Goal: Communication & Community: Answer question/provide support

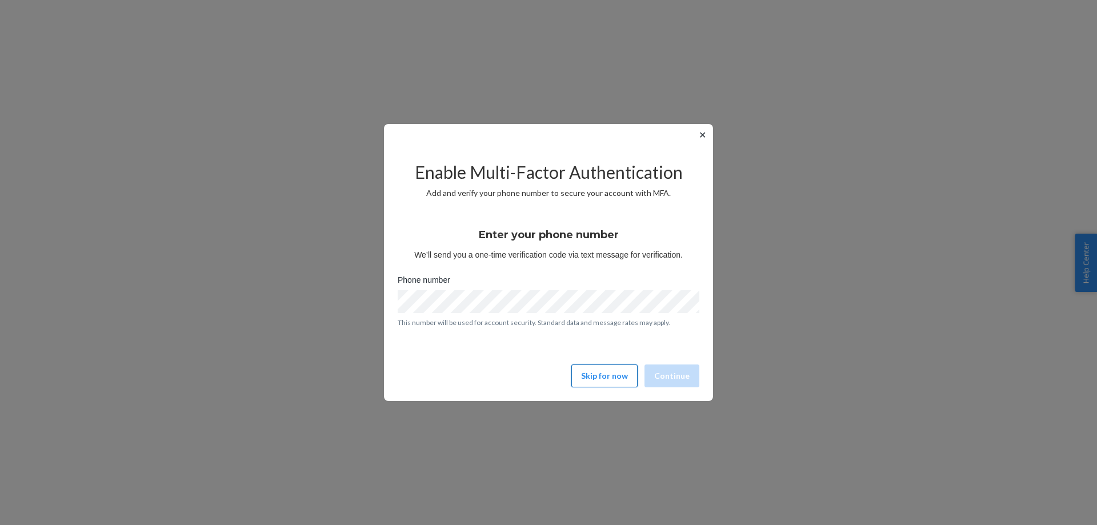
click at [626, 379] on button "Skip for now" at bounding box center [605, 376] width 66 height 23
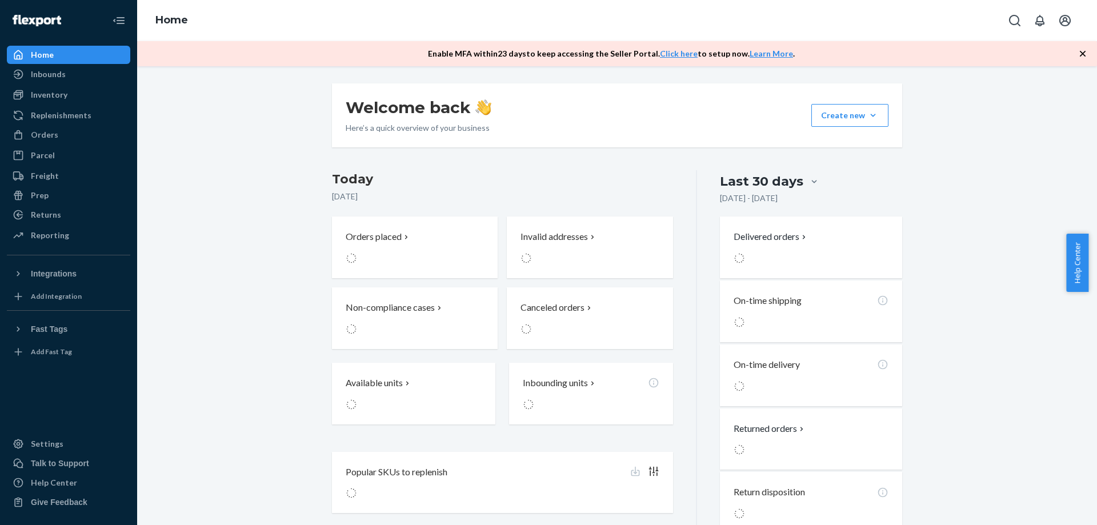
click at [1073, 266] on span "Help Center" at bounding box center [1078, 263] width 22 height 58
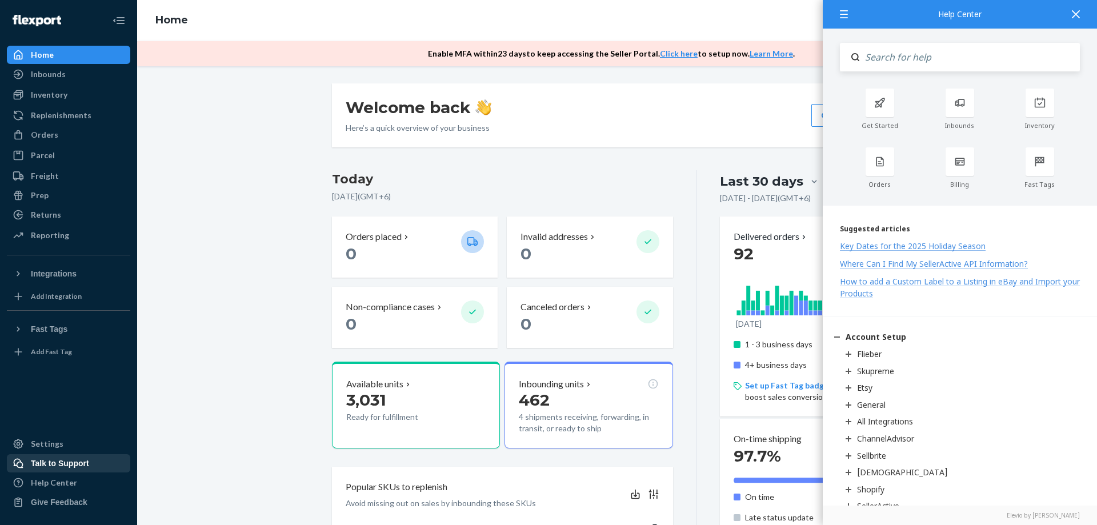
click at [58, 466] on div "Talk to Support" at bounding box center [60, 463] width 58 height 11
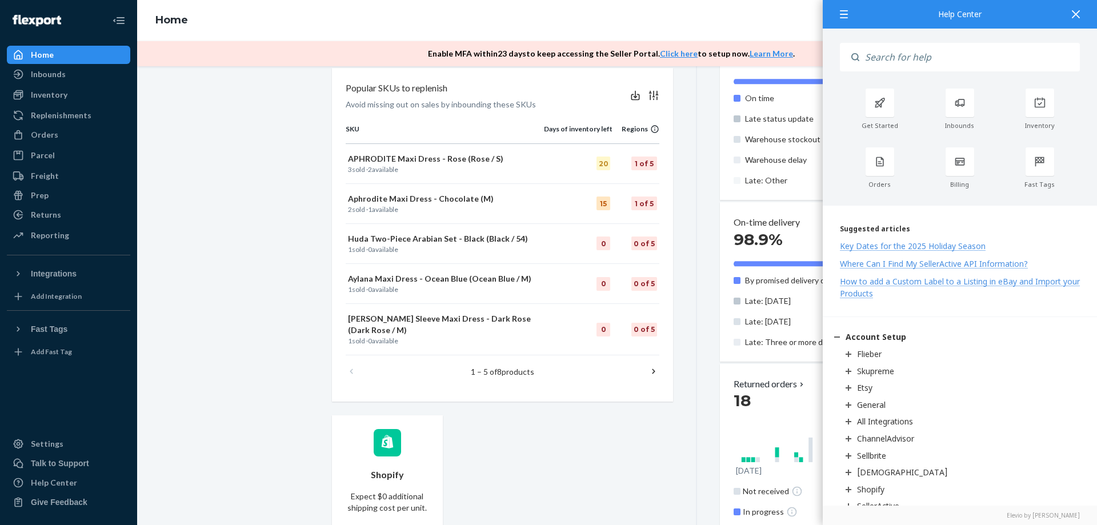
scroll to position [400, 0]
click at [37, 457] on div "Talk to Support" at bounding box center [68, 464] width 121 height 16
click at [1072, 15] on icon at bounding box center [1076, 14] width 8 height 8
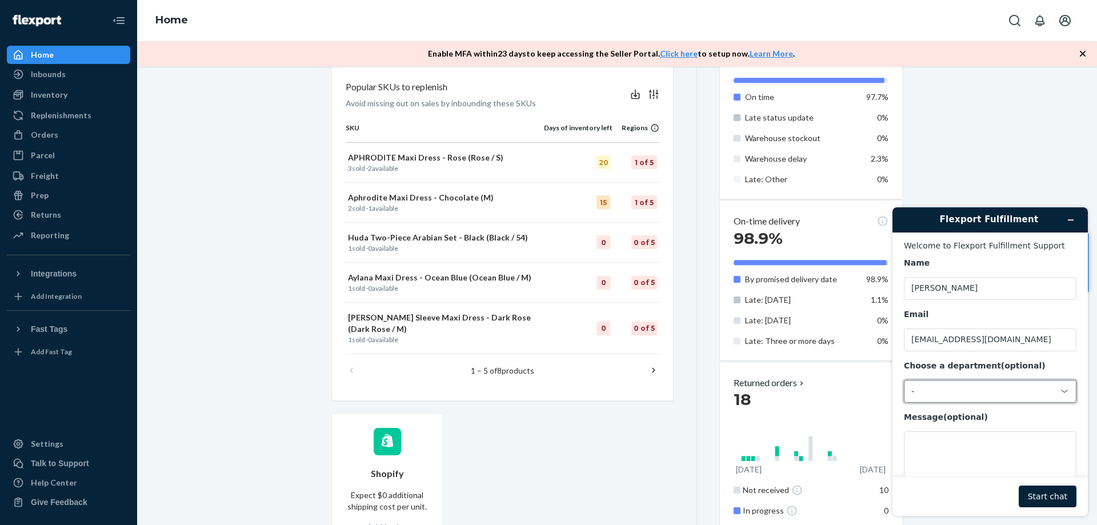
click at [992, 393] on div "-" at bounding box center [984, 391] width 144 height 10
click at [969, 444] on li "Messaging (Chat Team)" at bounding box center [989, 440] width 168 height 21
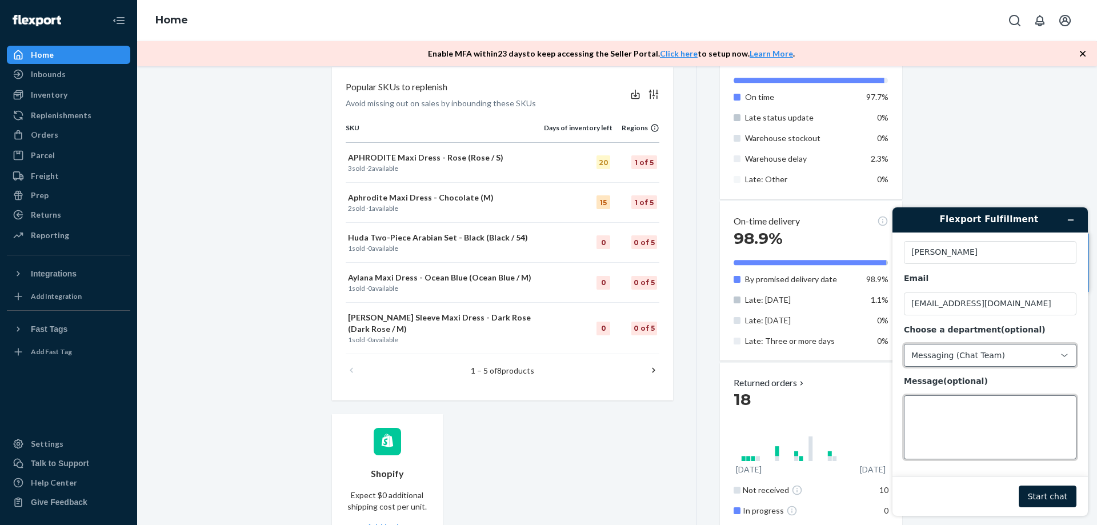
click at [963, 412] on textarea "Message (optional)" at bounding box center [990, 428] width 173 height 64
type textarea "Hello We got a problem, Customer ordered from us but receievd a hoodie from ano…"
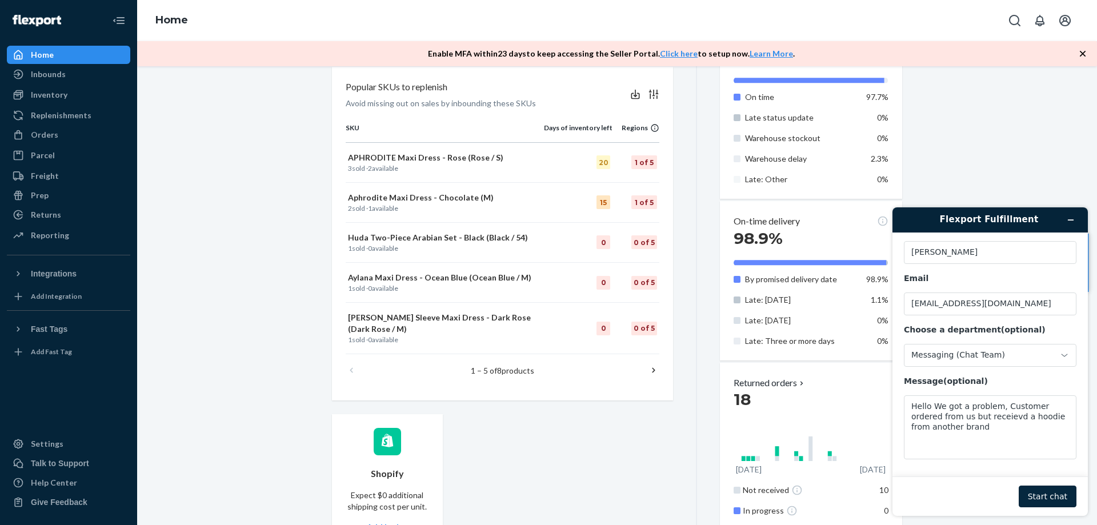
click at [1038, 488] on button "Start chat" at bounding box center [1048, 497] width 58 height 22
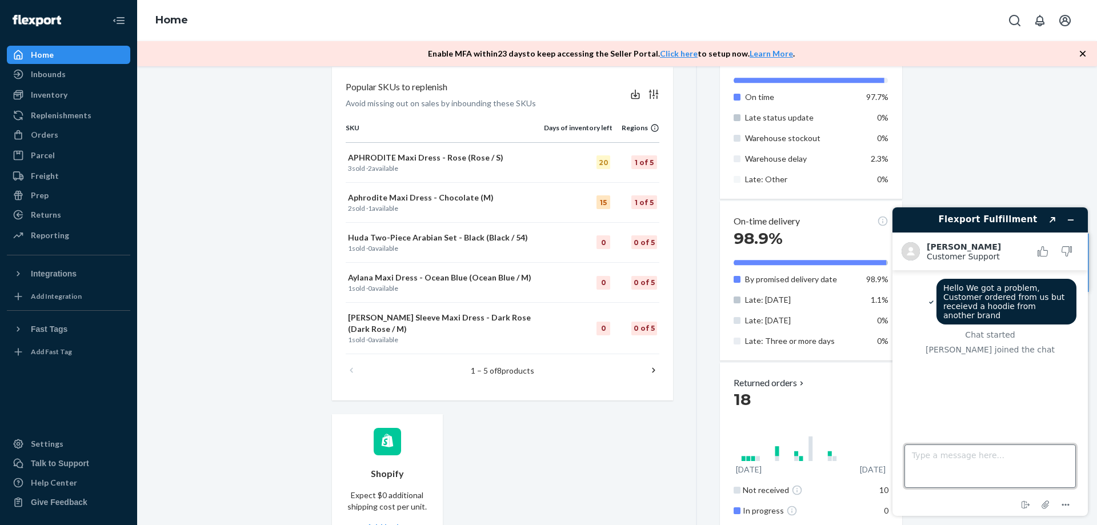
click at [1003, 473] on textarea "Type a message here..." at bounding box center [990, 466] width 171 height 43
paste textarea "#A112143"
type textarea "#A112143 she ordered from us but received something from brand called comfrt"
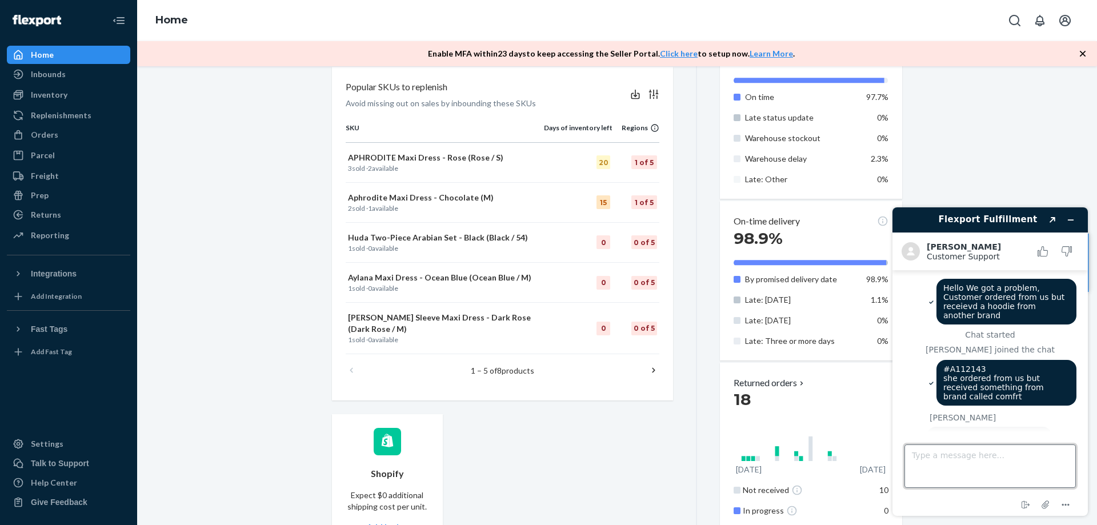
scroll to position [46, 0]
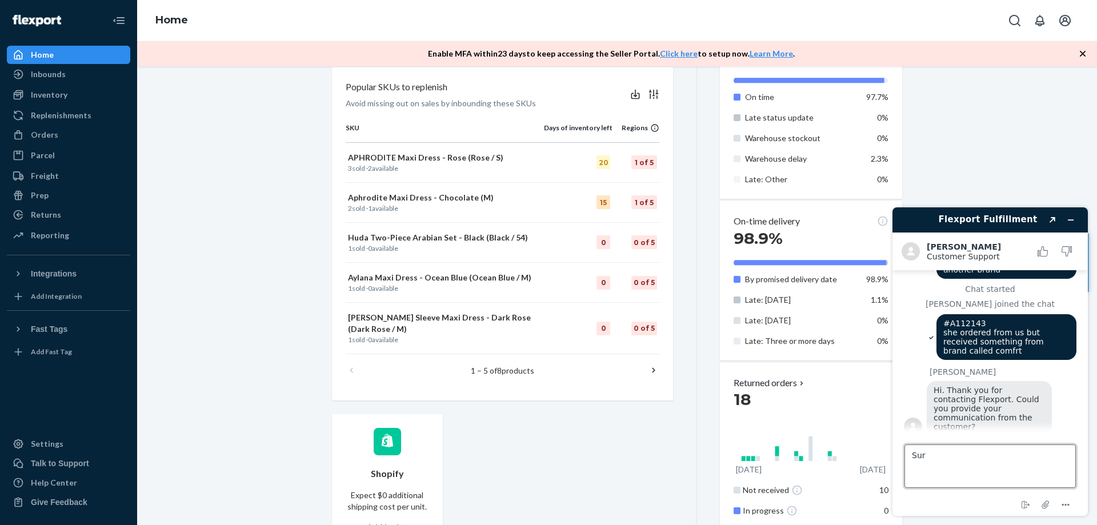
type textarea "Sure"
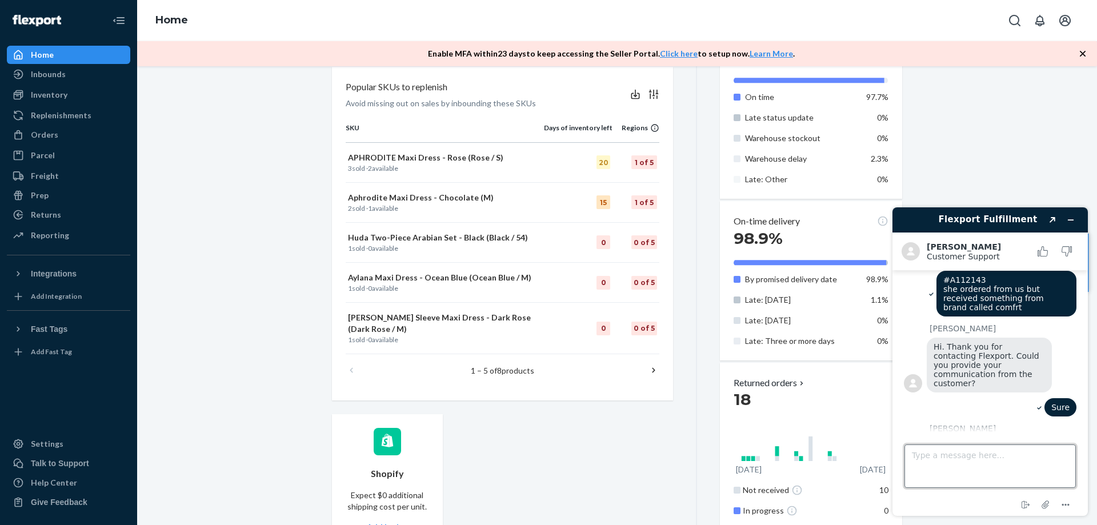
scroll to position [117, 0]
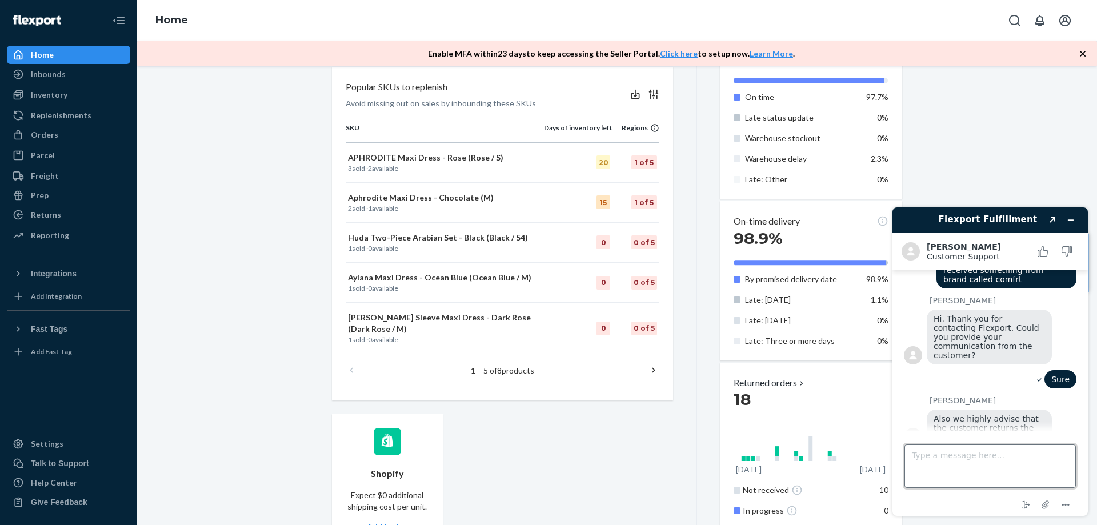
click at [959, 458] on textarea "Type a message here..." at bounding box center [990, 466] width 171 height 43
click at [1041, 502] on icon "Attach file" at bounding box center [1046, 504] width 21 height 21
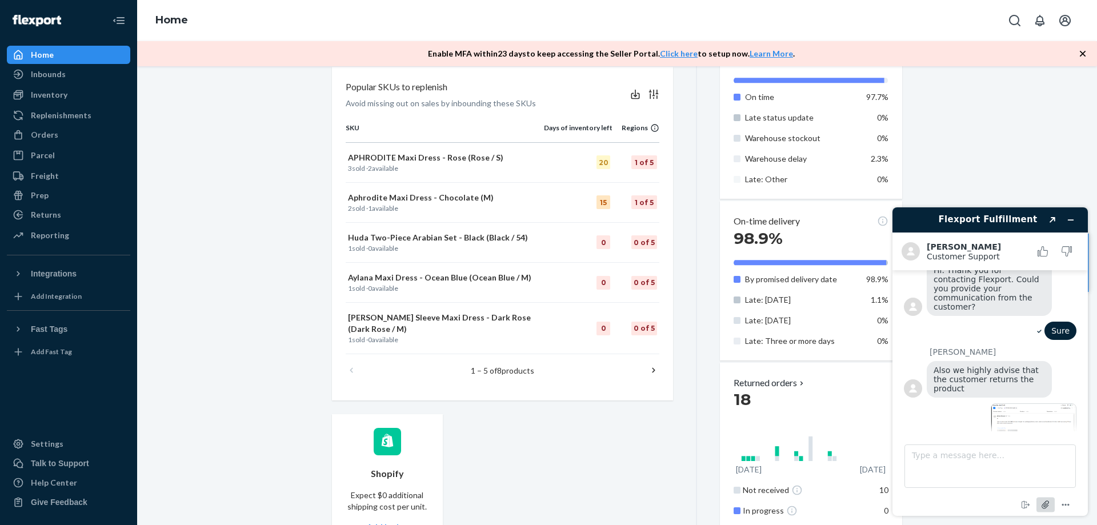
scroll to position [187, 0]
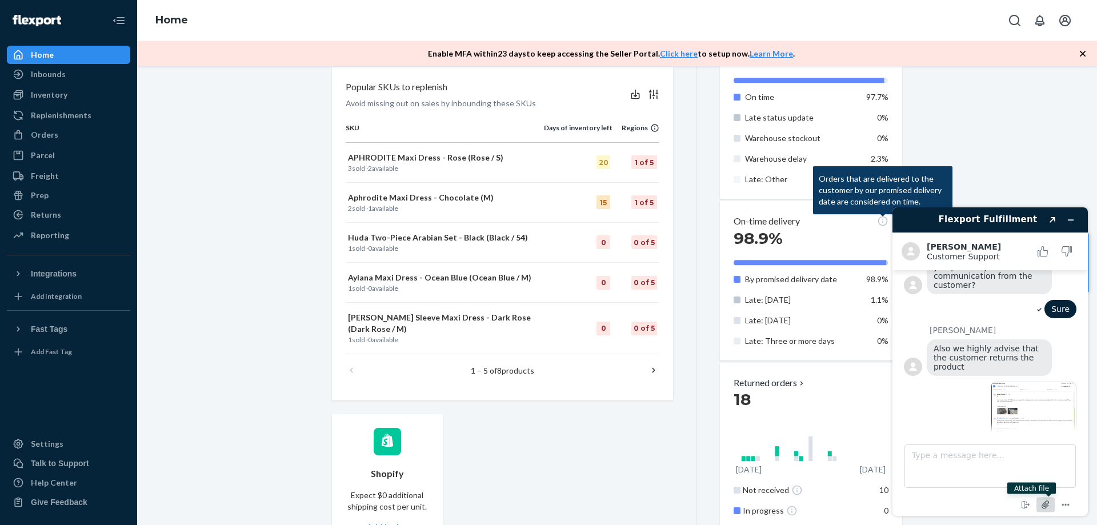
click at [1049, 507] on icon "Attach file" at bounding box center [1046, 504] width 21 height 21
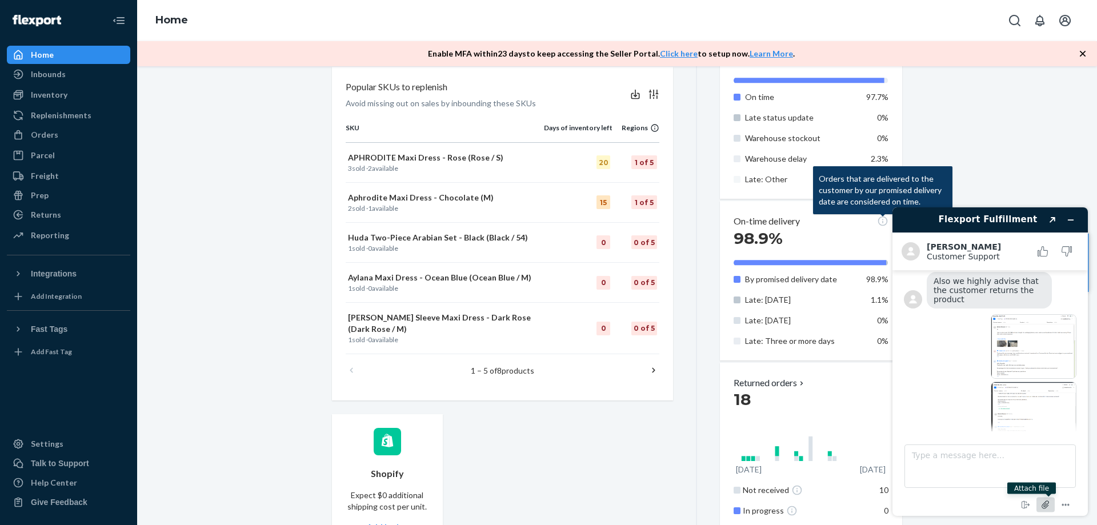
scroll to position [198, 0]
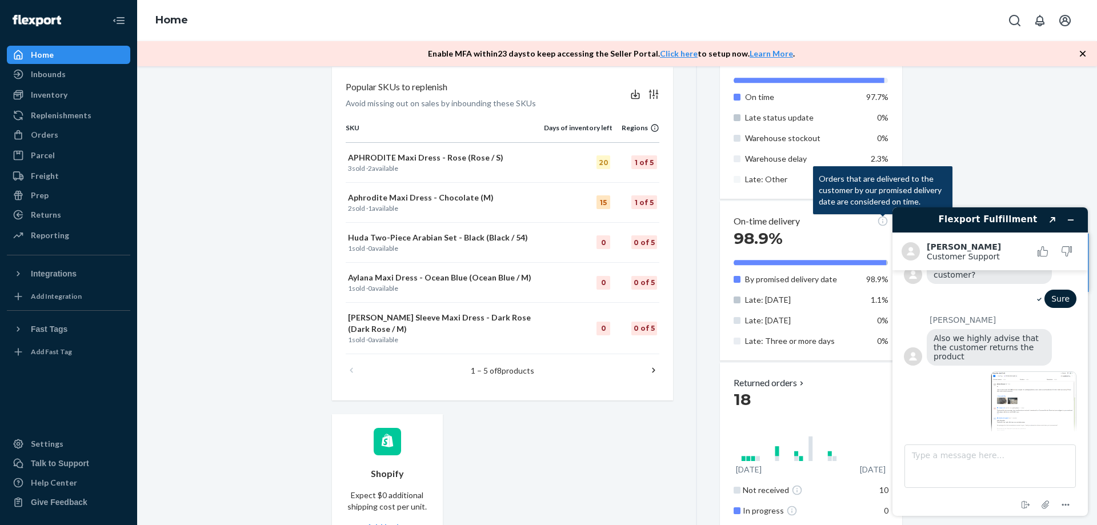
drag, startPoint x: 1041, startPoint y: 333, endPoint x: 963, endPoint y: 378, distance: 89.6
click at [963, 378] on div at bounding box center [990, 405] width 173 height 67
click at [965, 462] on textarea "Type a message here..." at bounding box center [990, 466] width 171 height 43
type textarea "S"
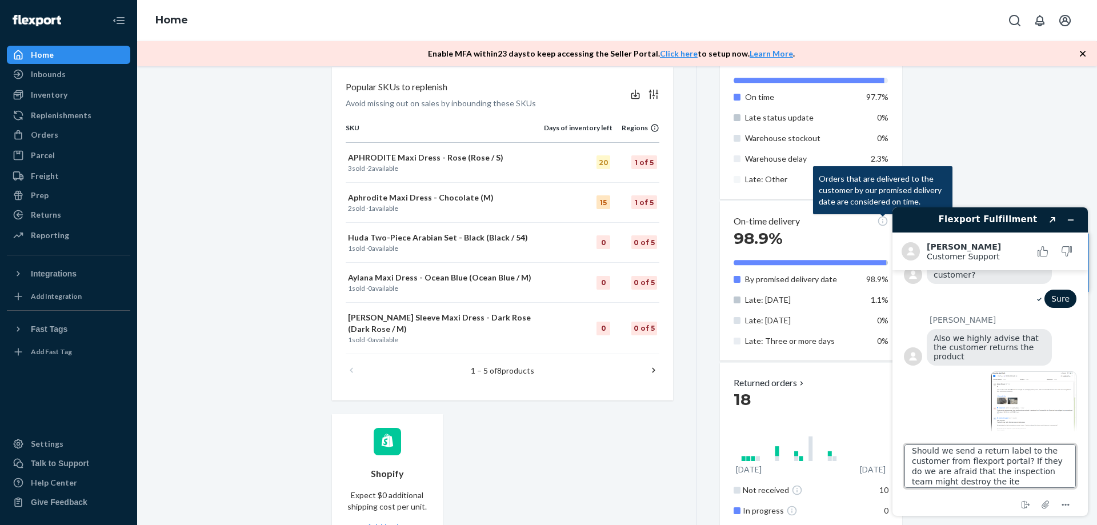
type textarea "Should we send a return label to the customer from flexport portal? If they do …"
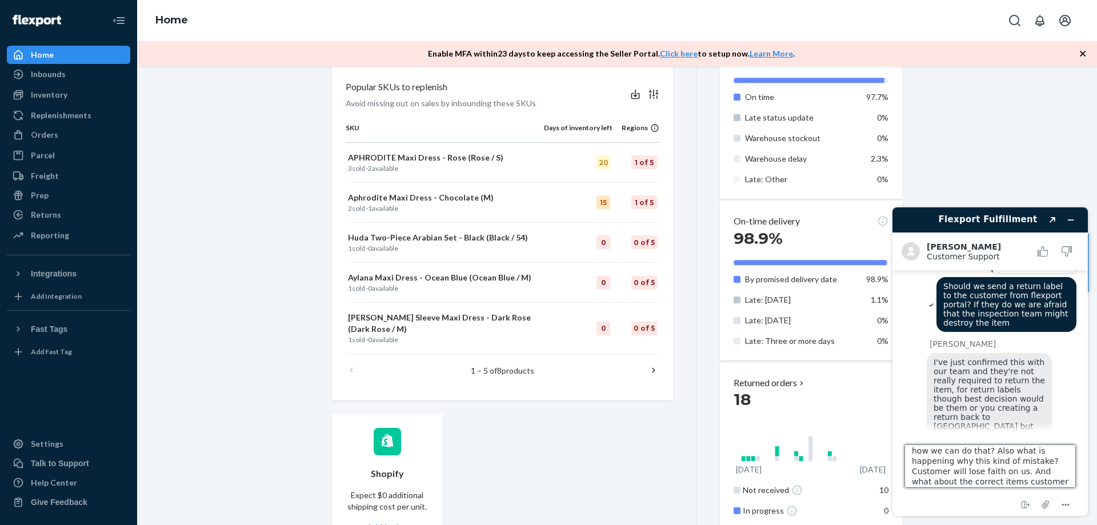
type textarea "how we can do that? Also what is happening why this kind of mistake? Customer w…"
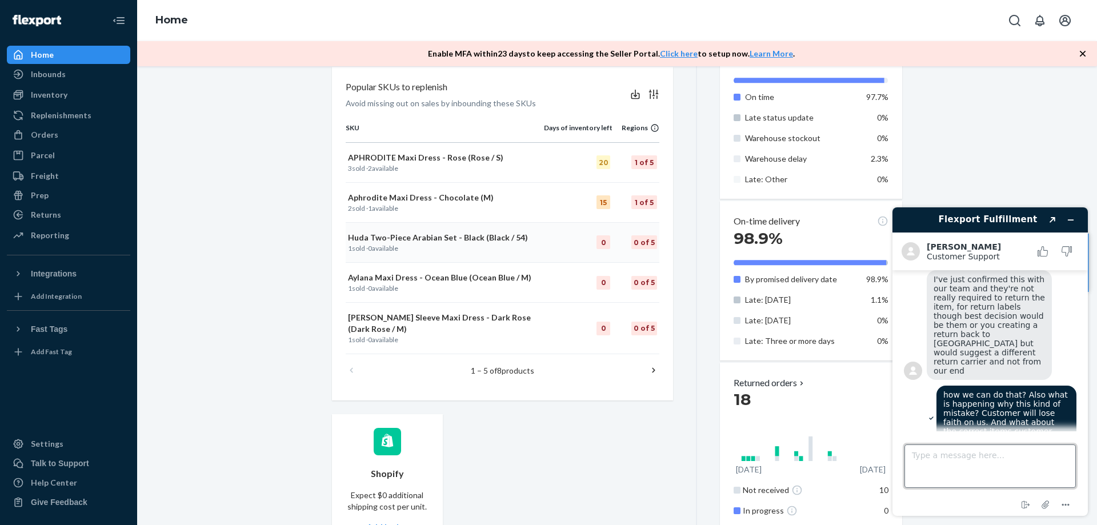
scroll to position [171, 0]
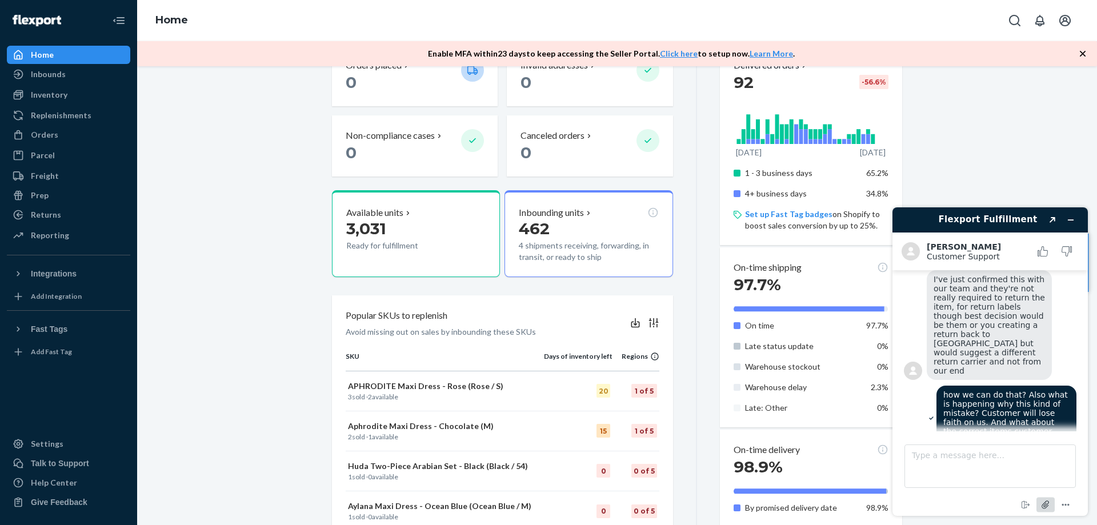
click at [1044, 511] on icon "Attach file" at bounding box center [1046, 504] width 21 height 21
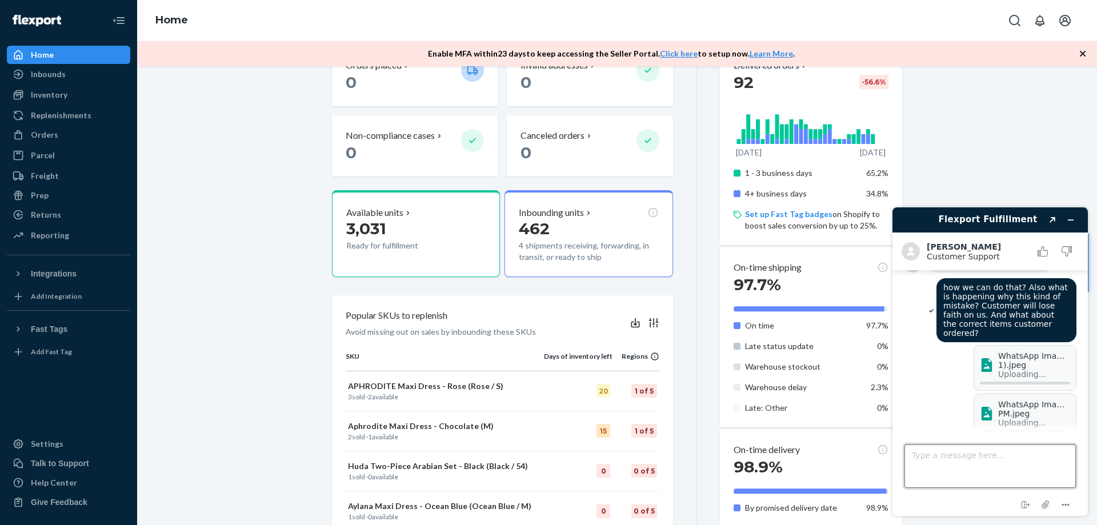
click at [963, 461] on textarea "Type a message here..." at bounding box center [990, 466] width 171 height 43
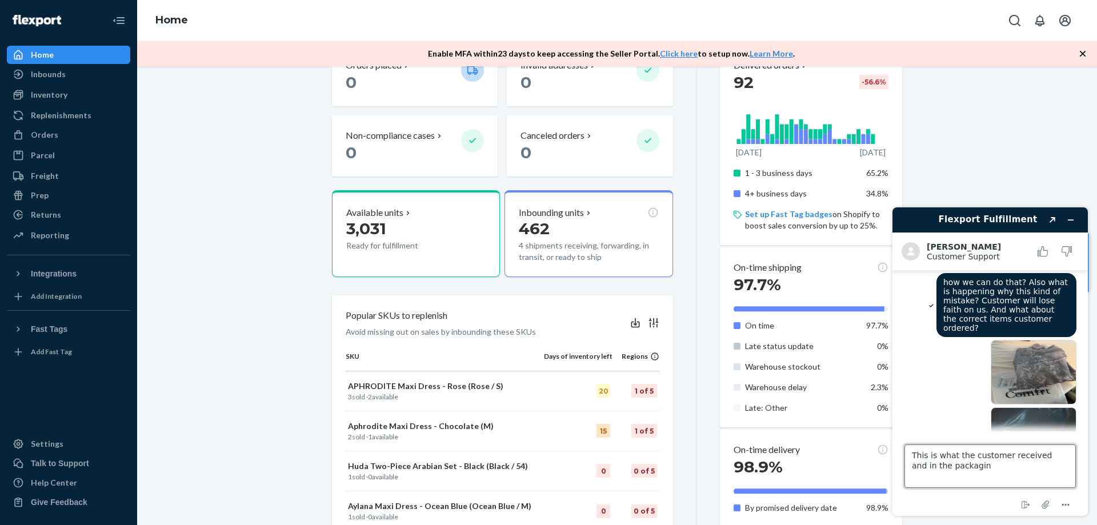
scroll to position [645, 0]
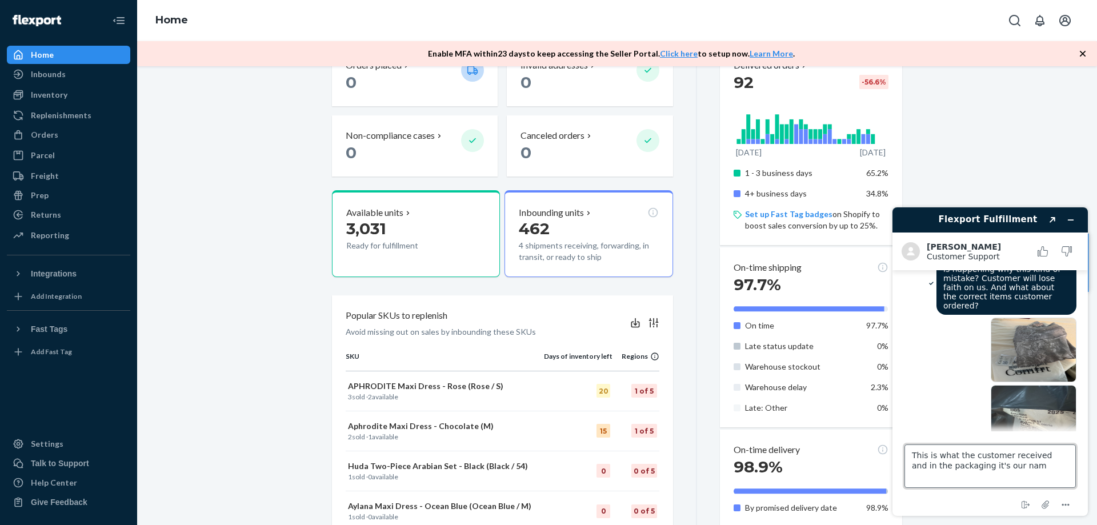
type textarea "This is what the customer received and in the packaging it's our name"
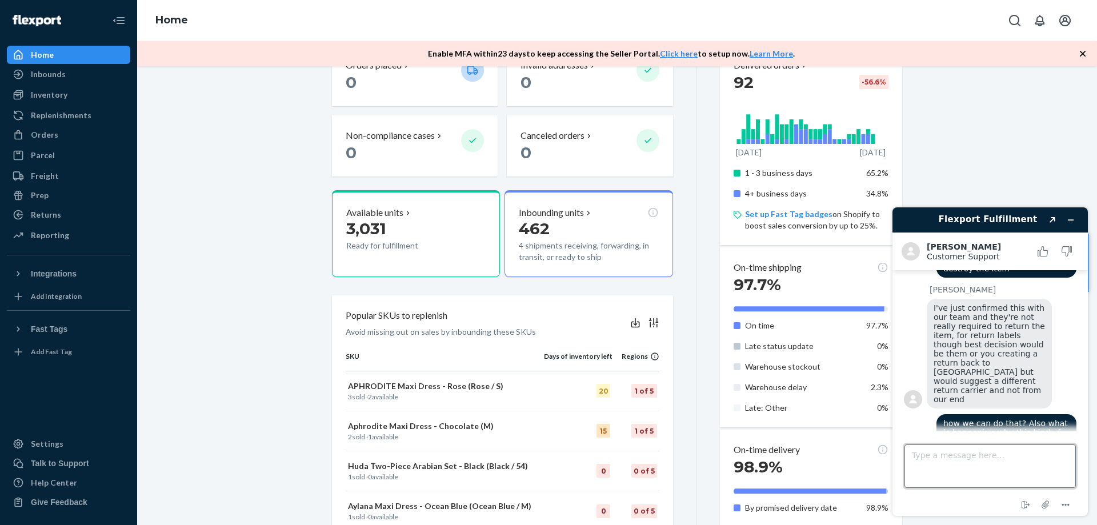
scroll to position [653, 0]
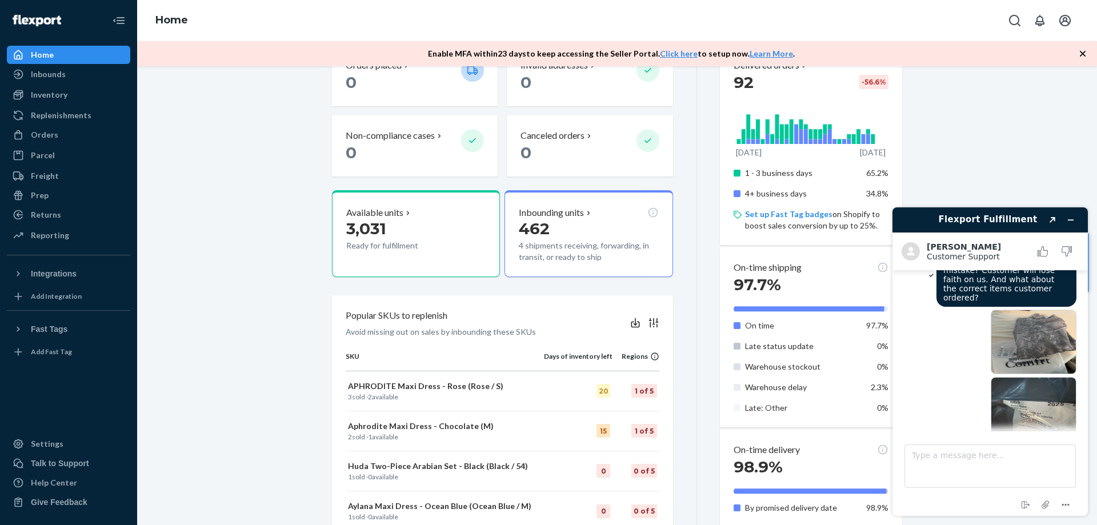
click at [1027, 377] on img at bounding box center [1034, 409] width 86 height 65
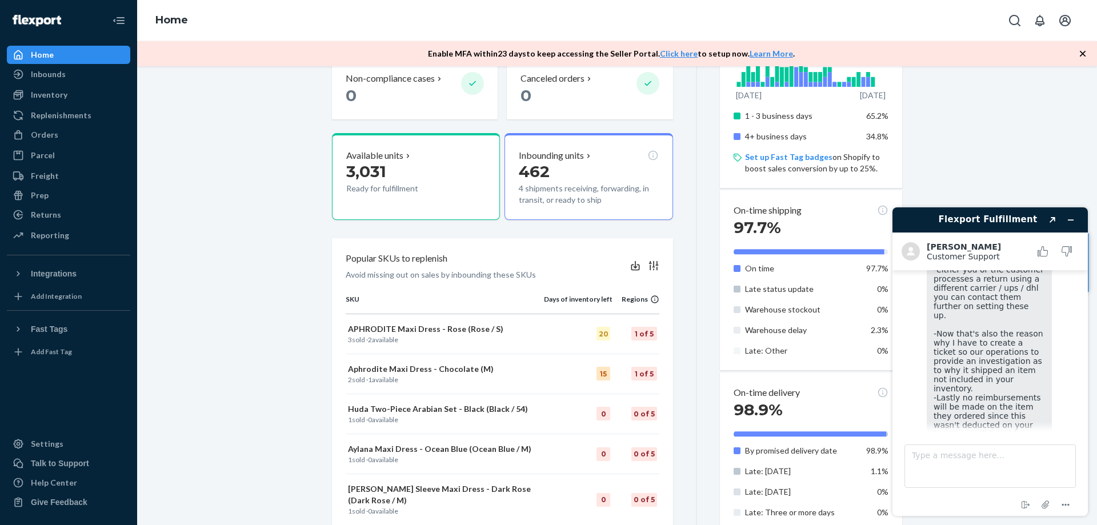
scroll to position [962, 0]
click at [969, 465] on textarea "Type a message here..." at bounding box center [990, 466] width 171 height 43
type textarea "yeah"
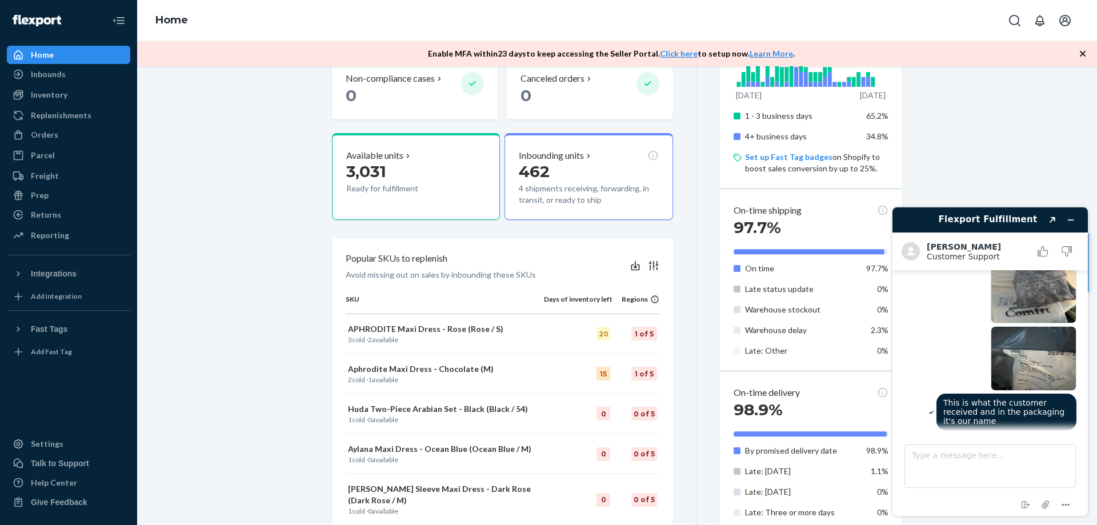
scroll to position [708, 0]
drag, startPoint x: 1019, startPoint y: 352, endPoint x: 925, endPoint y: 402, distance: 106.4
copy span "how we can do that? Also what is happening why this kind of mistake? Customer w…"
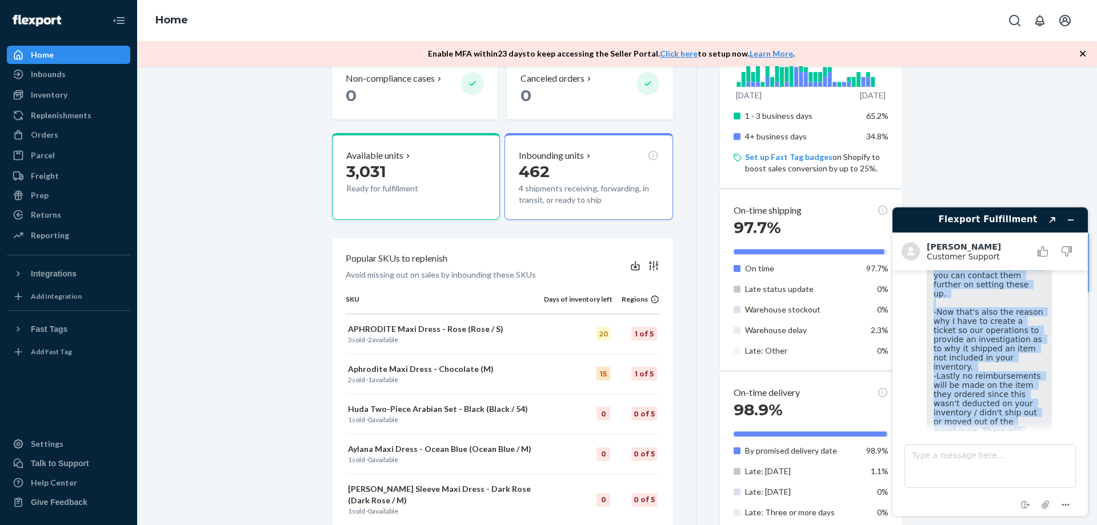
scroll to position [986, 0]
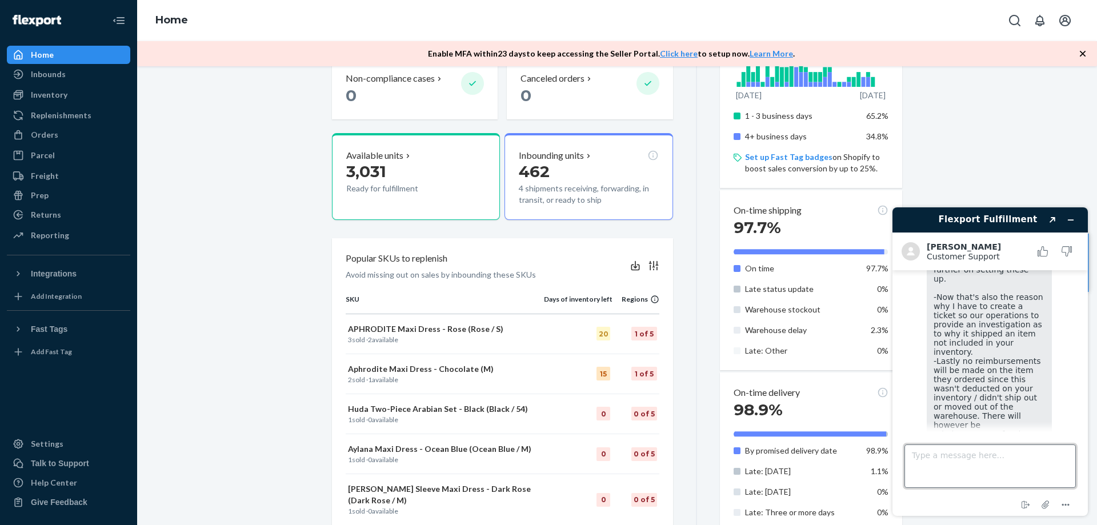
click at [966, 453] on textarea "Type a message here..." at bounding box center [990, 466] width 171 height 43
click at [960, 458] on textarea "Type a message here..." at bounding box center [990, 466] width 171 height 43
type textarea "Customer is not willing to pay for the return fee, neither we will."
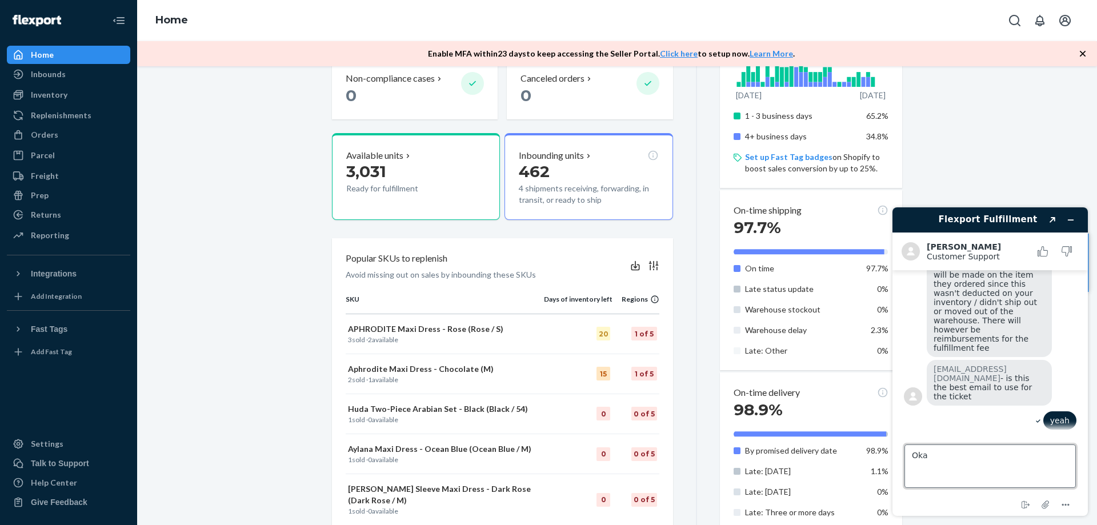
type textarea "Okay"
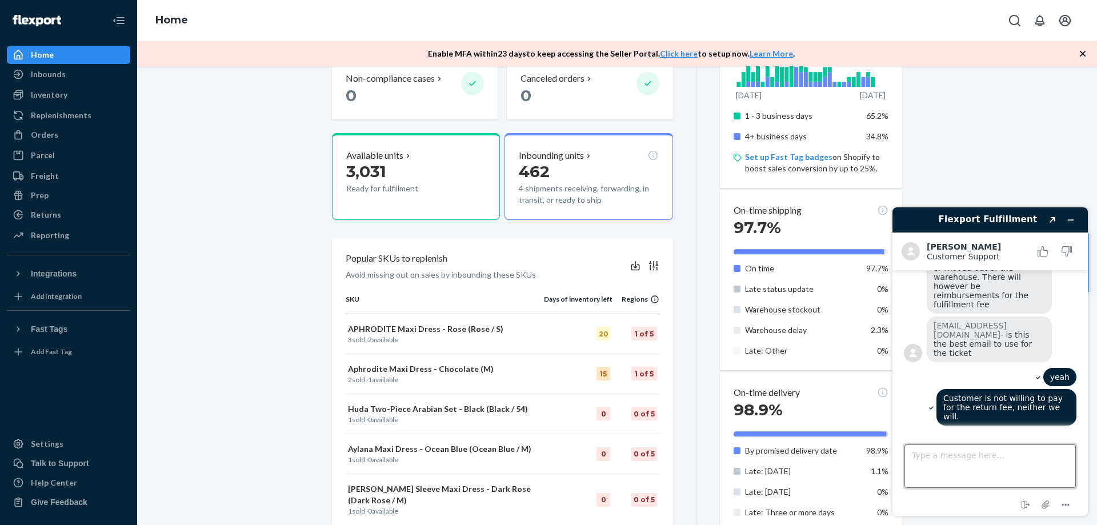
scroll to position [1171, 0]
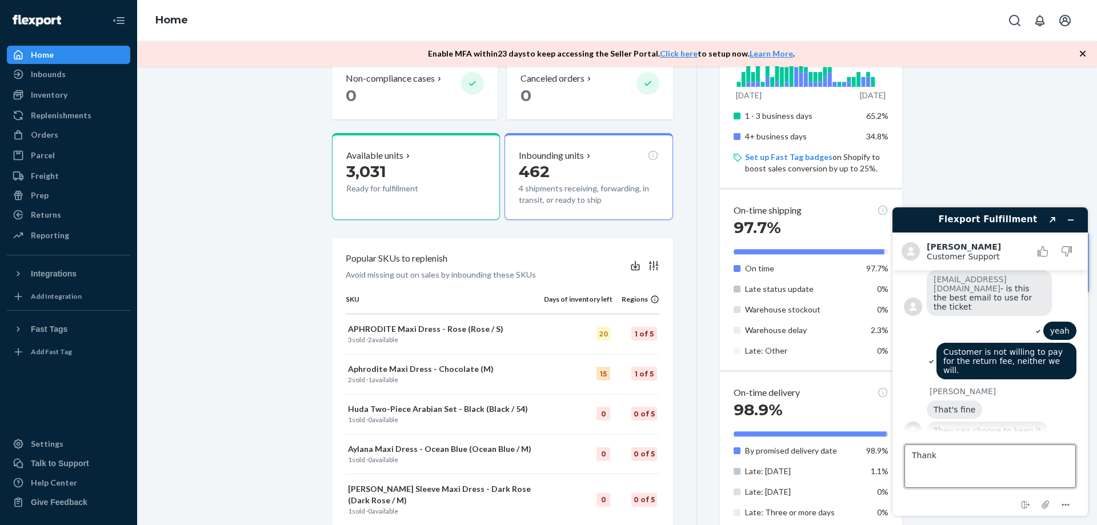
type textarea "Thanks"
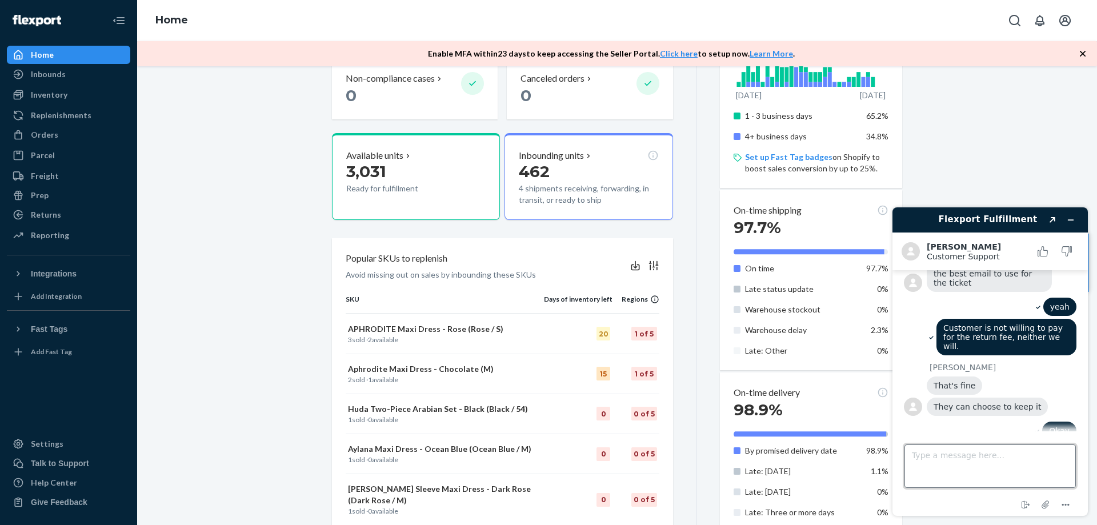
scroll to position [1246, 0]
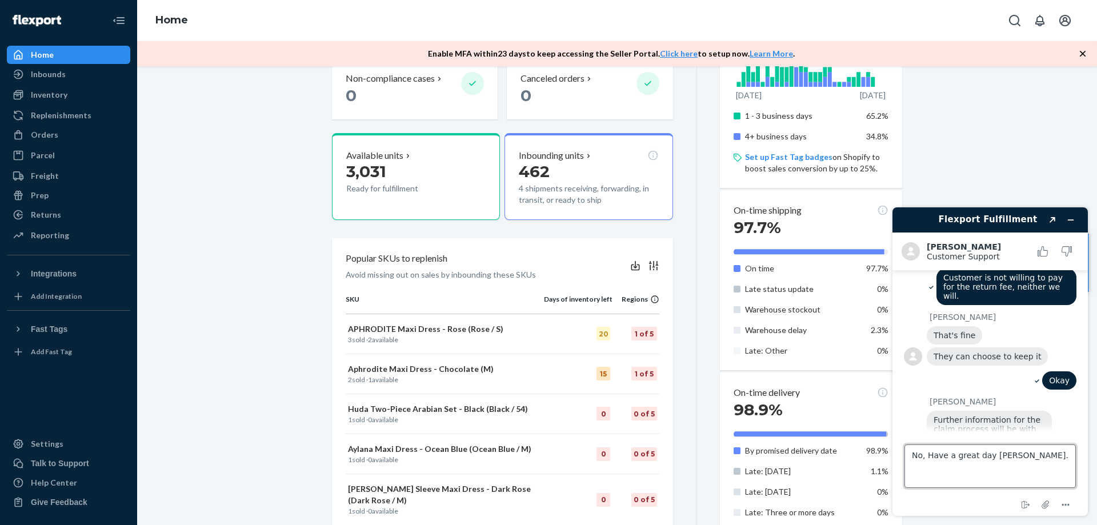
type textarea "No, Have a great day [PERSON_NAME]."
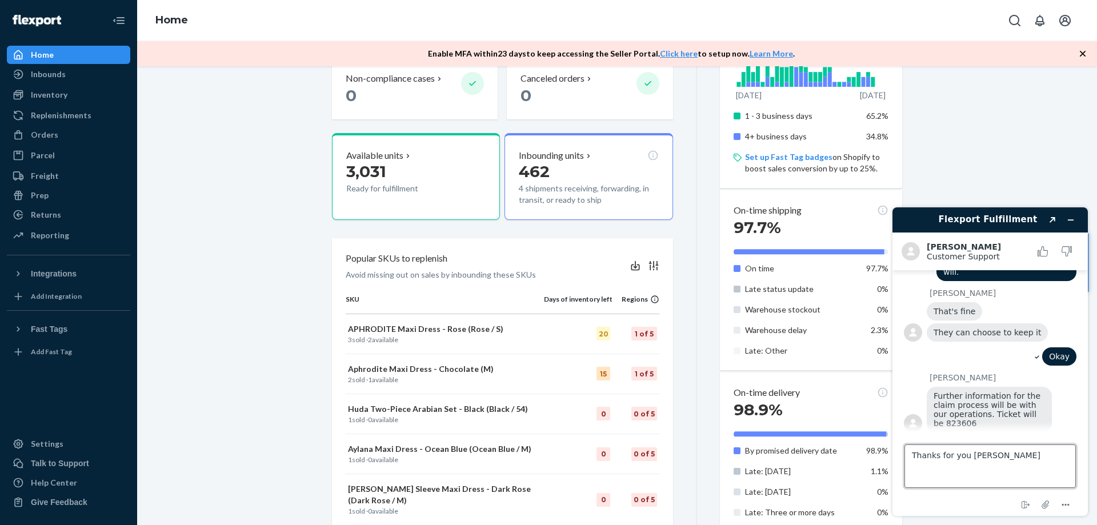
type textarea "Thanks for you help"
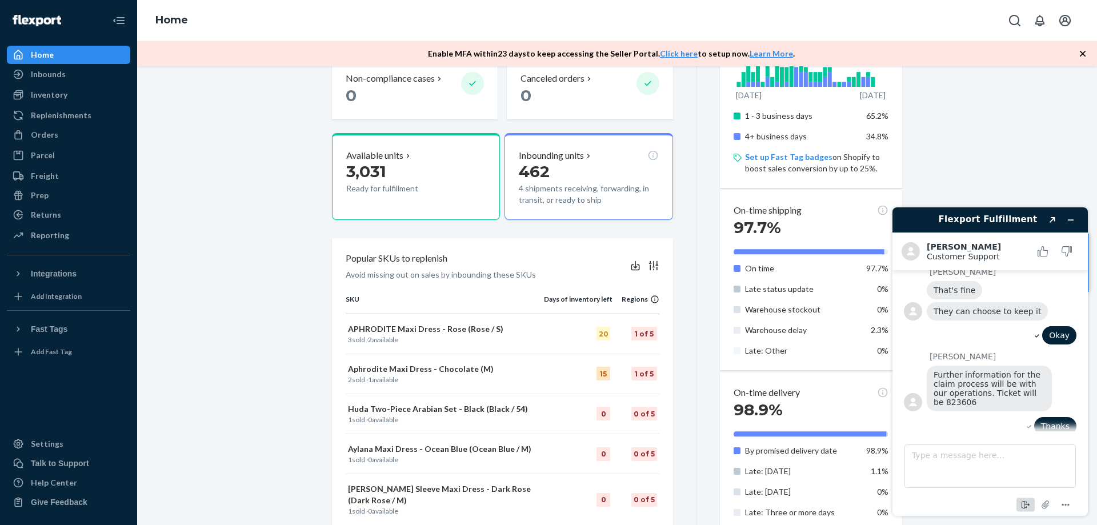
click at [1028, 502] on icon "End chat" at bounding box center [1026, 505] width 14 height 14
click at [1026, 487] on button "End" at bounding box center [1034, 489] width 81 height 22
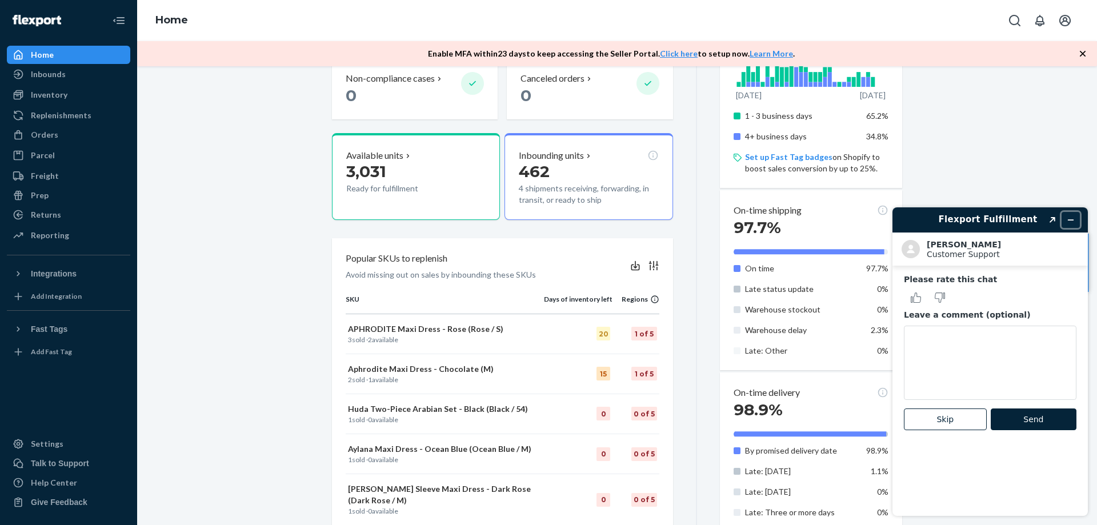
click at [1068, 221] on icon "Minimize widget" at bounding box center [1071, 220] width 8 height 8
